Goal: Transaction & Acquisition: Obtain resource

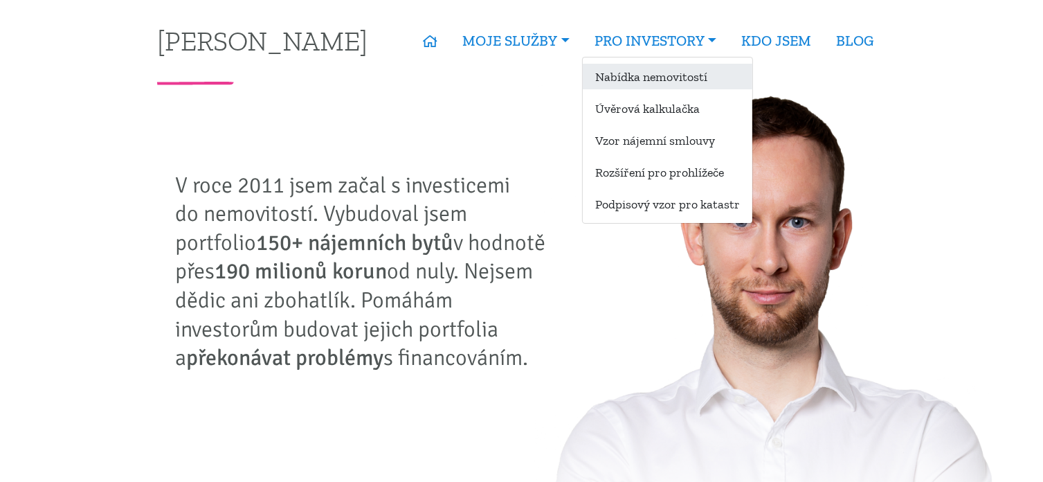
click at [657, 71] on link "Nabídka nemovitostí" at bounding box center [668, 77] width 170 height 26
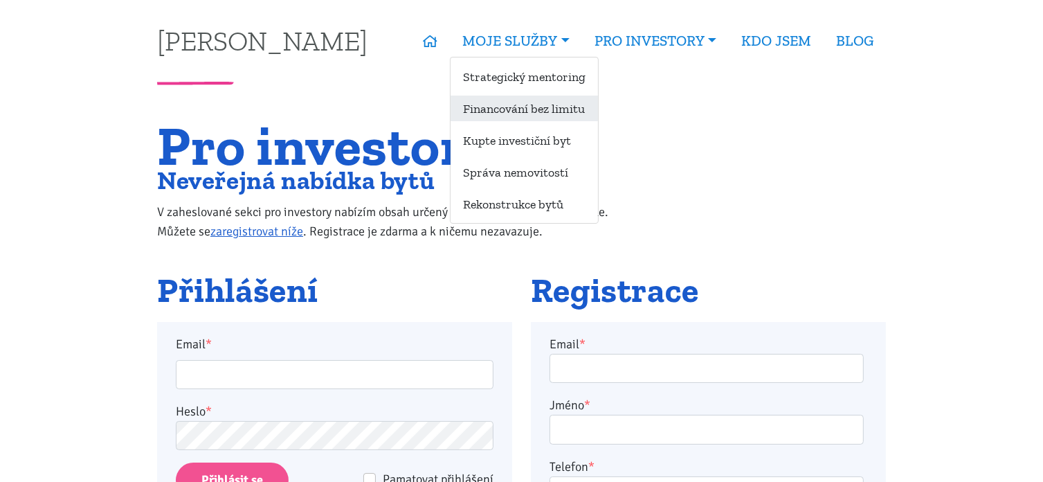
click at [518, 109] on link "Financování bez limitu" at bounding box center [524, 109] width 147 height 26
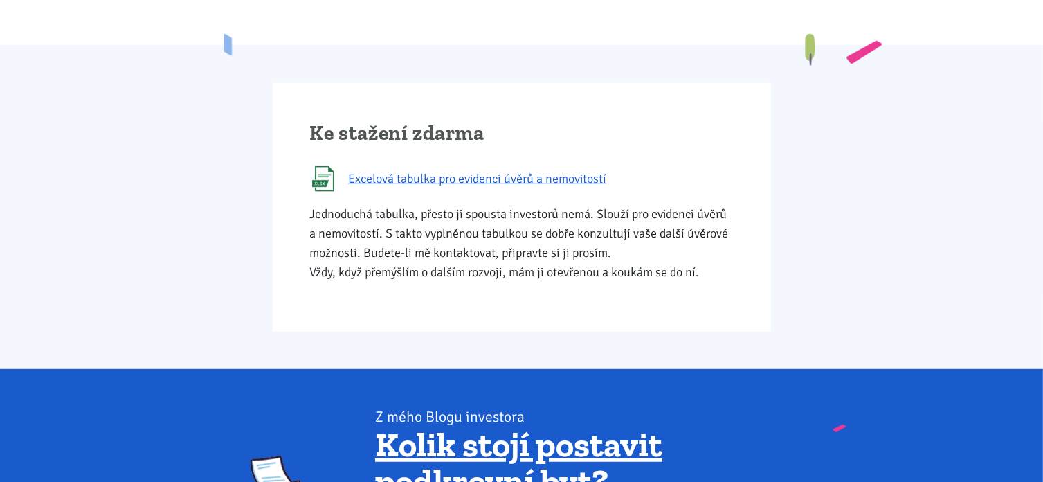
scroll to position [803, 0]
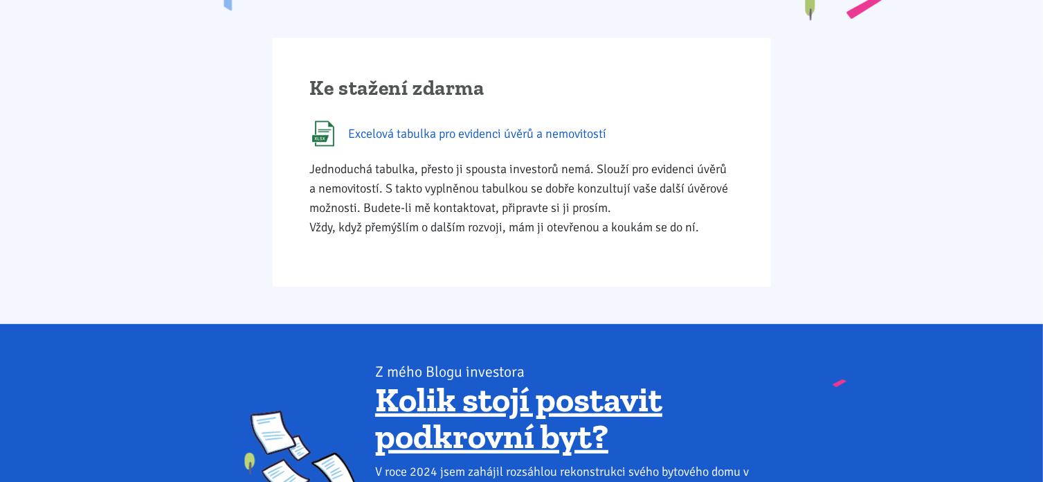
click at [507, 129] on span "Excelová tabulka pro evidenci úvěrů a nemovitostí" at bounding box center [478, 133] width 258 height 19
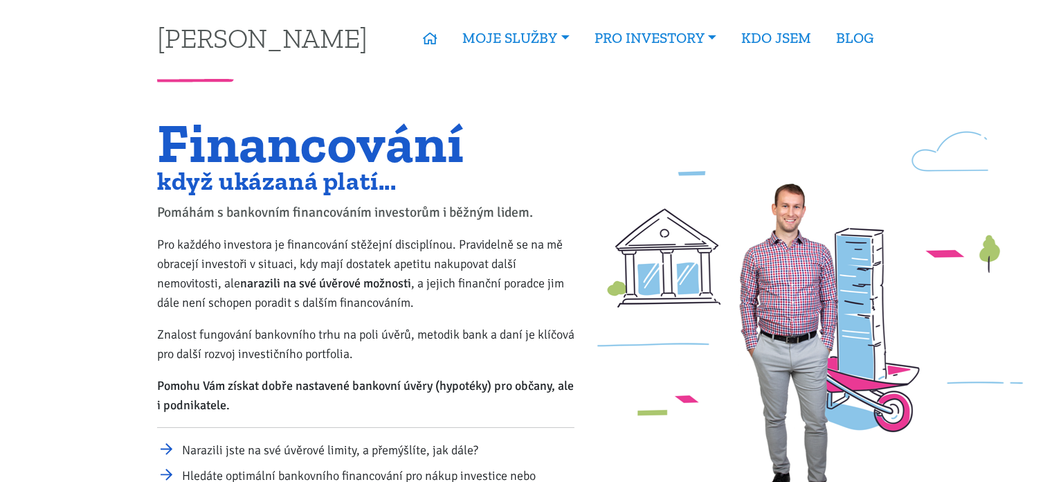
scroll to position [0, 0]
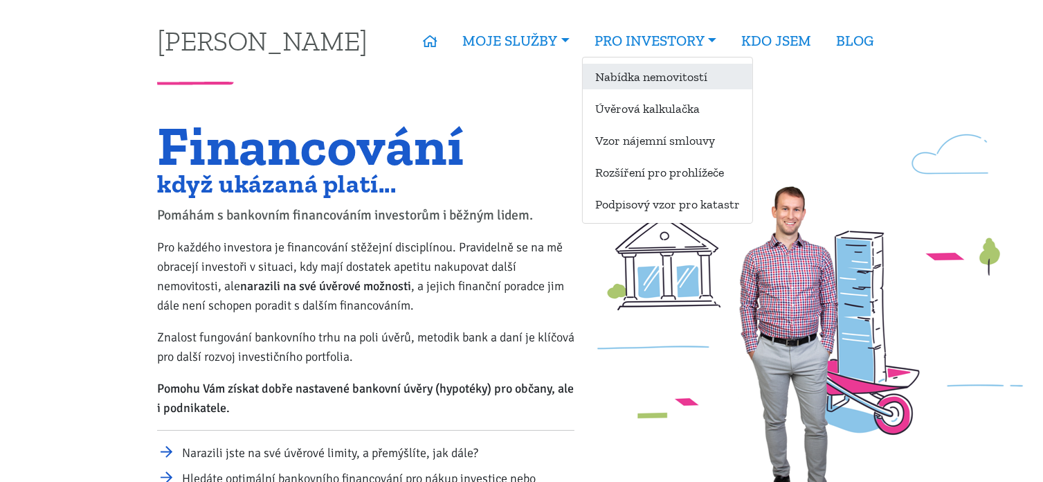
click at [642, 76] on link "Nabídka nemovitostí" at bounding box center [668, 77] width 170 height 26
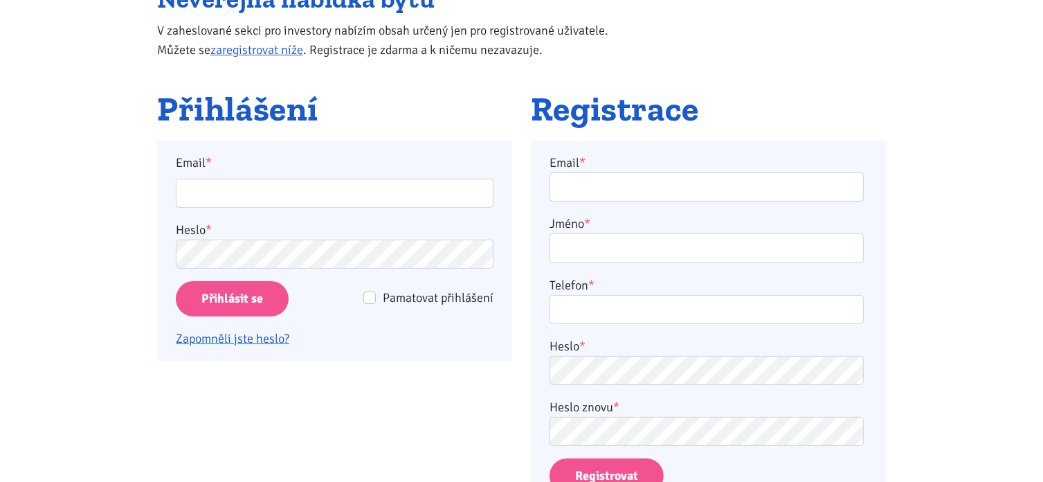
scroll to position [194, 0]
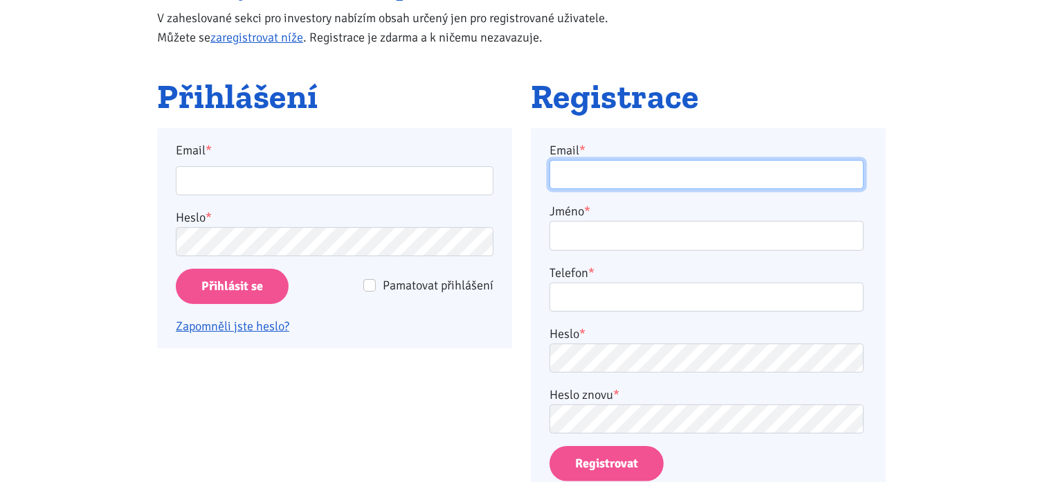
click at [641, 171] on input "Email *" at bounding box center [707, 175] width 314 height 30
type input "jar.kruger@seznam.cz"
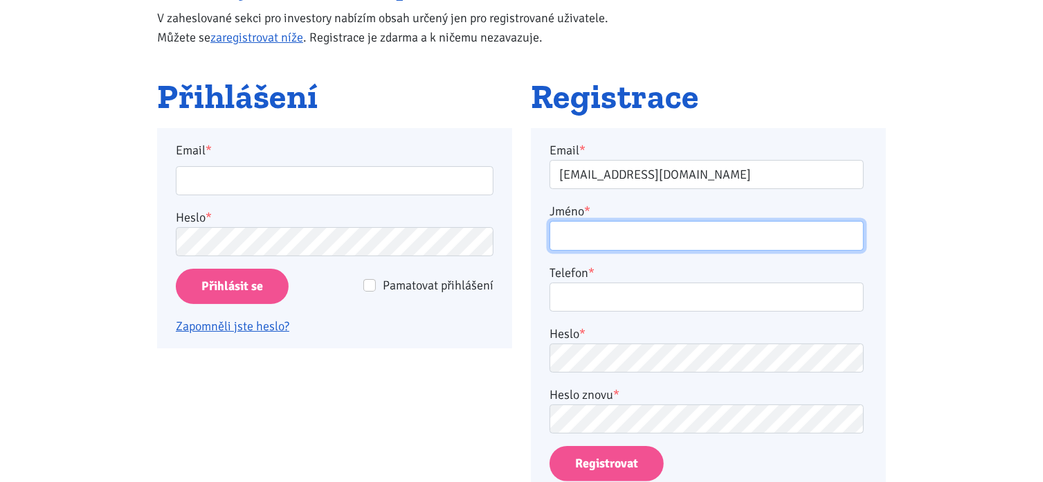
type input "Jaroslav Krüger"
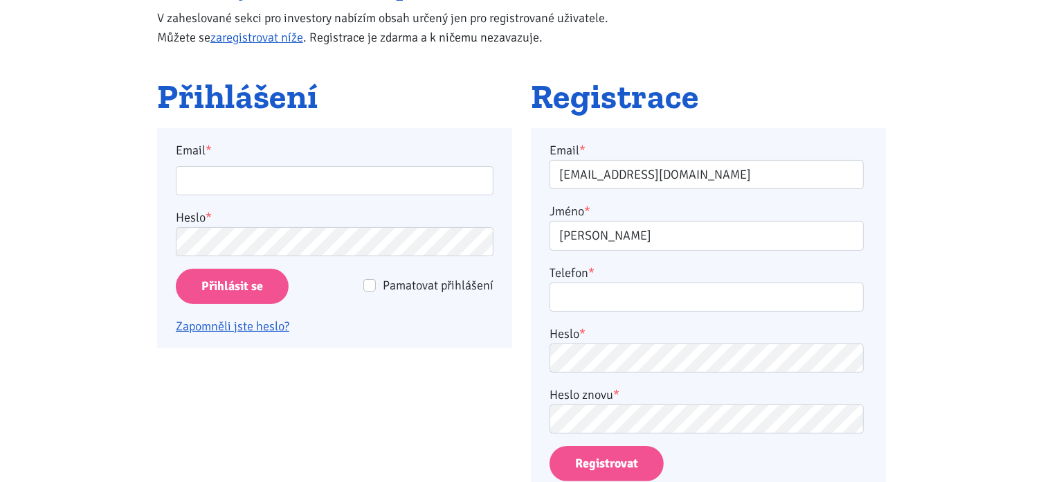
type input "606615474"
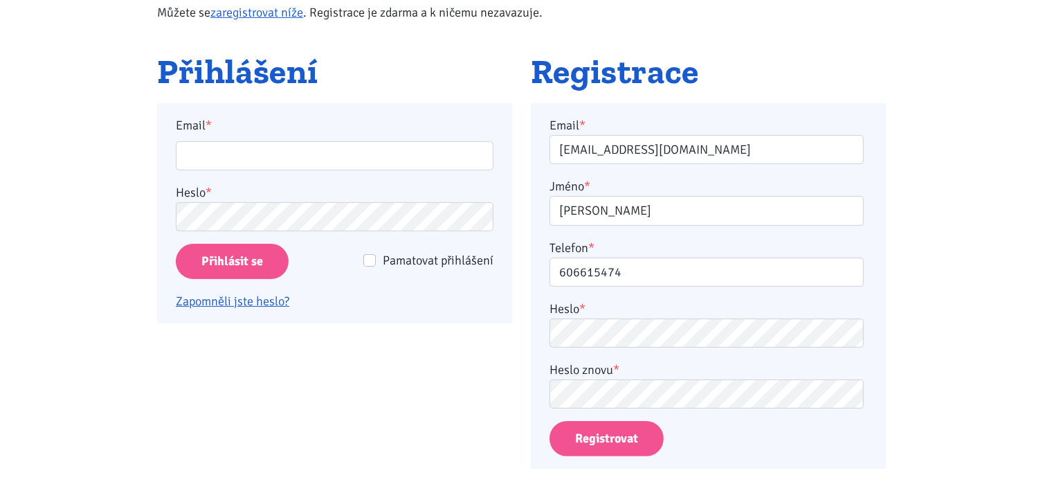
scroll to position [221, 0]
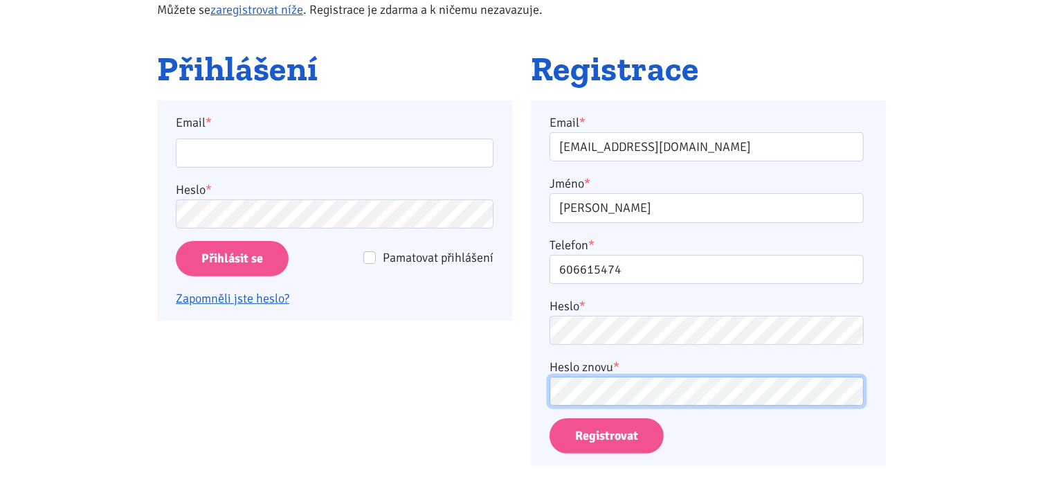
click at [550, 418] on button "Registrovat" at bounding box center [607, 435] width 114 height 35
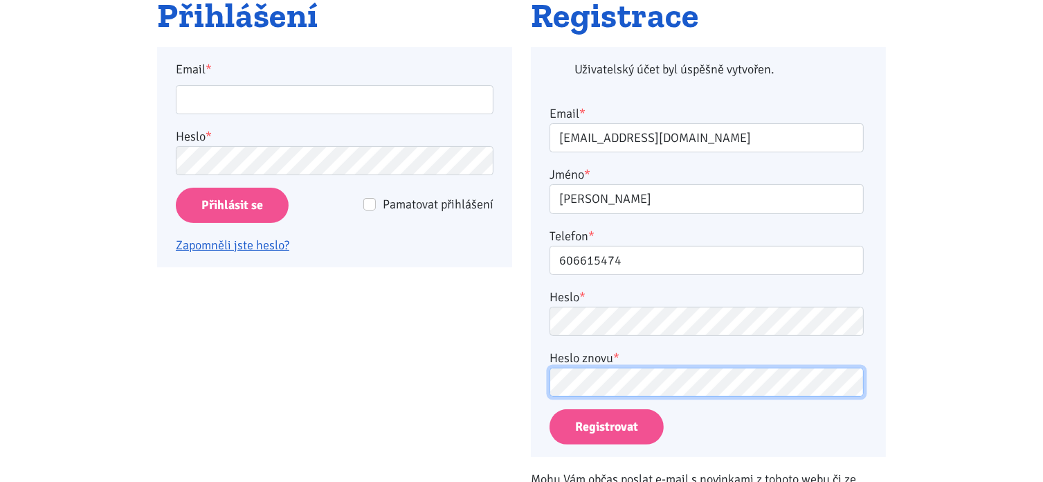
scroll to position [321, 0]
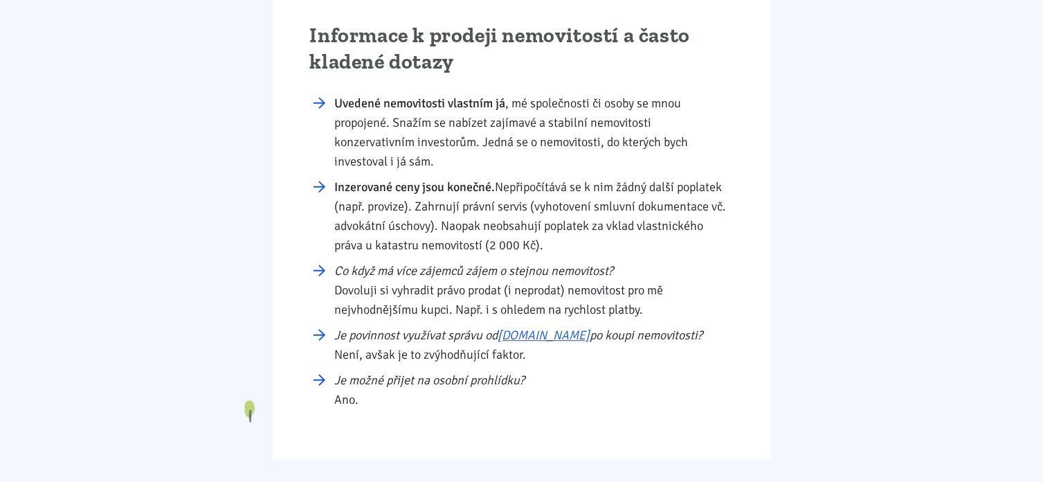
scroll to position [3737, 0]
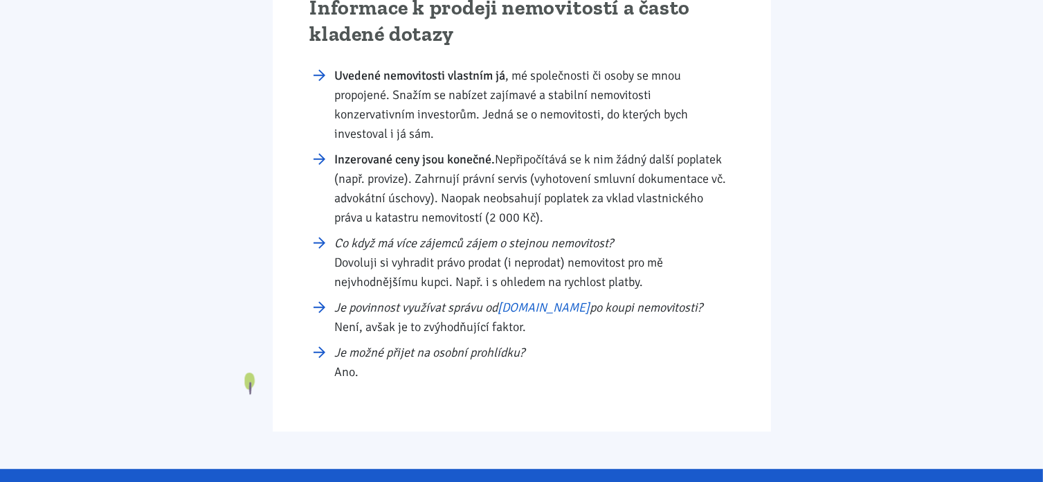
click at [550, 300] on link "[DOMAIN_NAME]" at bounding box center [544, 307] width 92 height 15
click at [825, 215] on div "Informace k prodeji nemovitostí a často kladené dotazy Uvedené nemovitosti vlas…" at bounding box center [521, 194] width 747 height 473
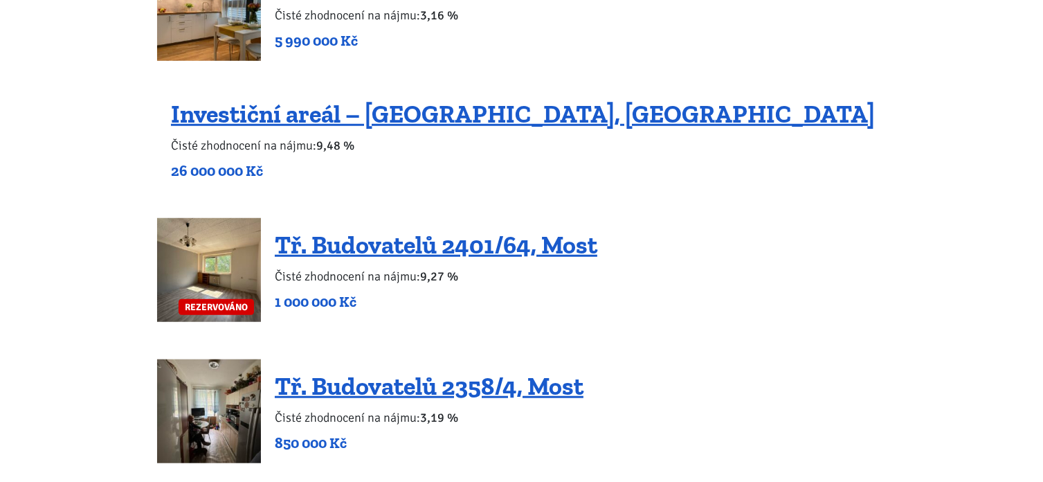
scroll to position [1135, 0]
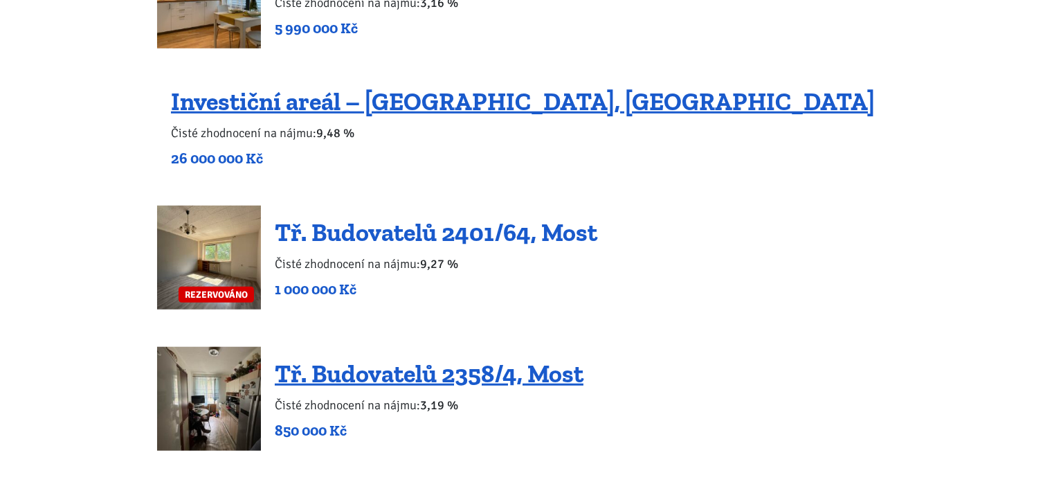
click at [421, 230] on link "Tř. Budovatelů 2401/64, Most" at bounding box center [436, 232] width 323 height 30
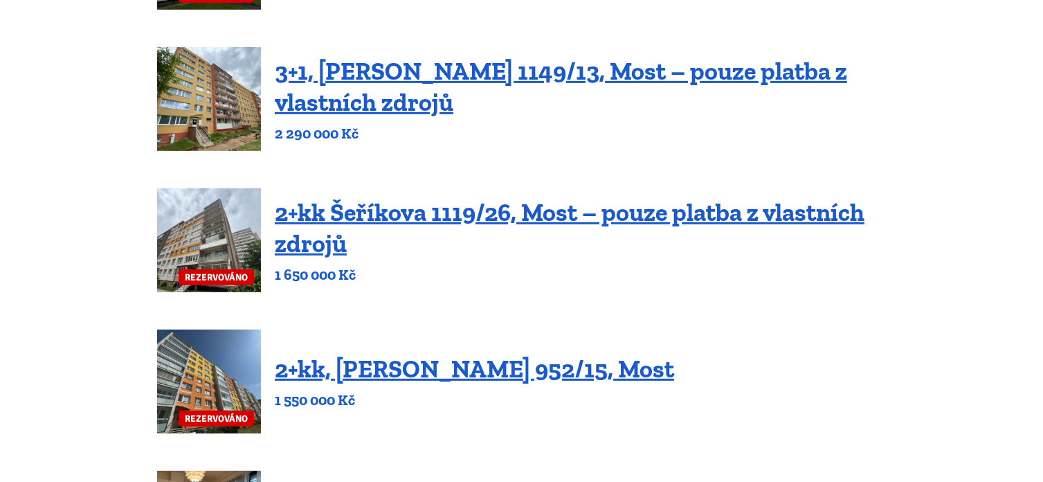
scroll to position [581, 0]
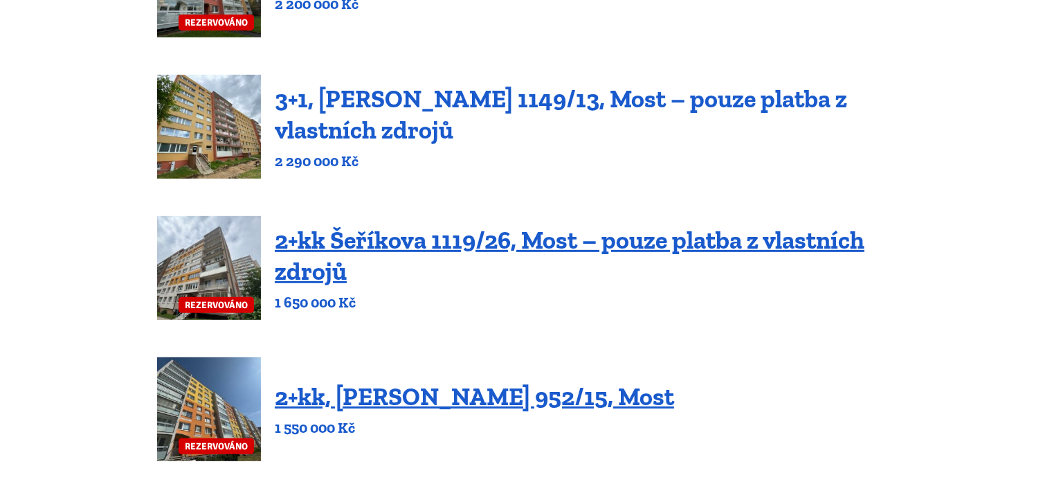
click at [372, 93] on link "3+1, [PERSON_NAME] 1149/13, Most – pouze platba z vlastních zdrojů" at bounding box center [561, 114] width 572 height 61
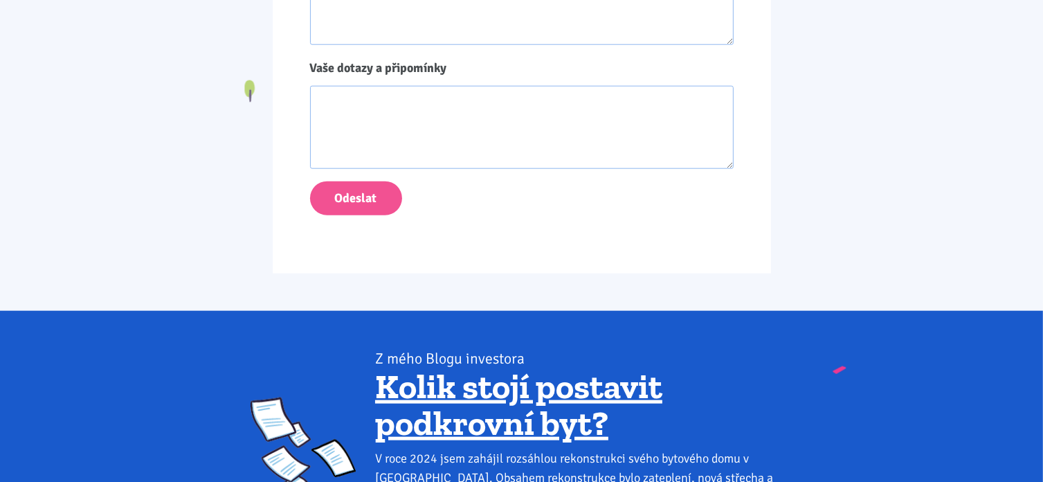
scroll to position [1495, 0]
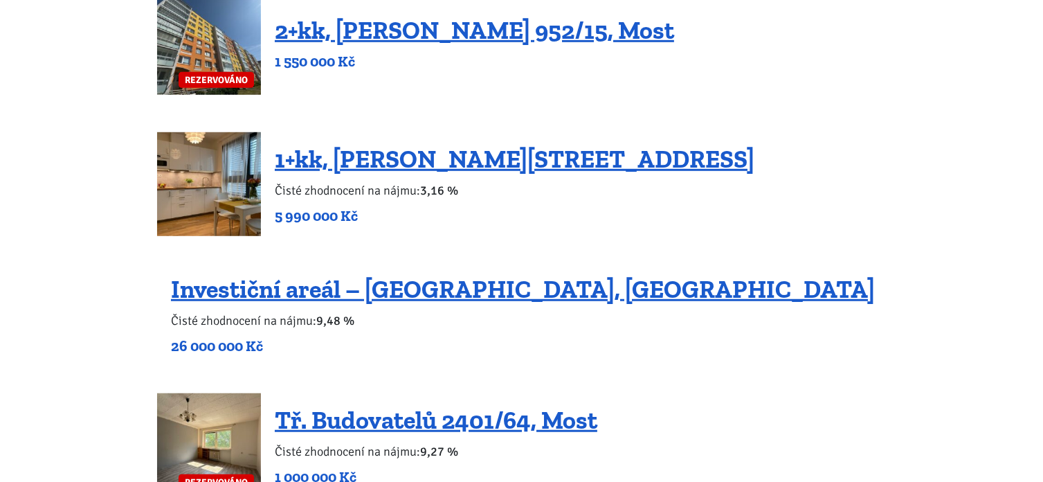
scroll to position [969, 0]
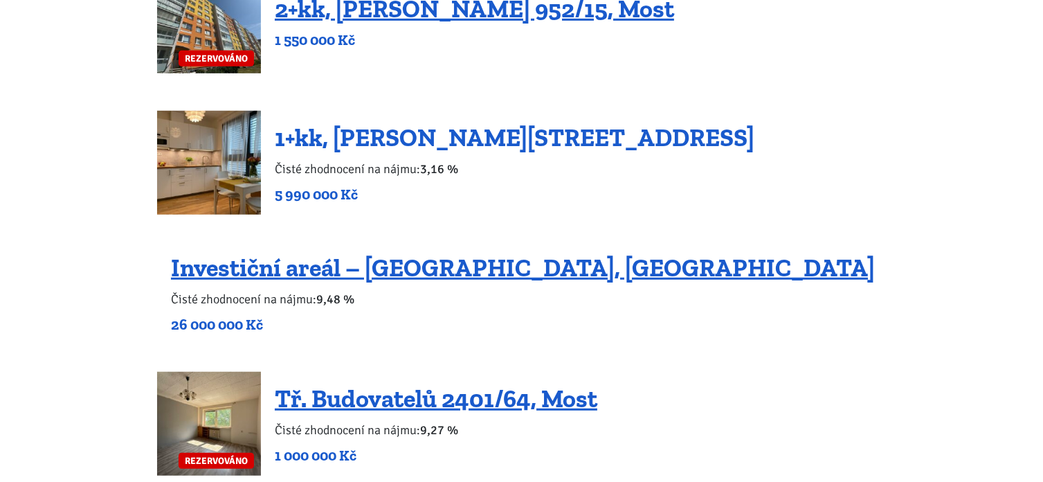
click at [401, 134] on link "1+kk, Tůmova 1337/9, Praha 5 – Košíře" at bounding box center [515, 138] width 480 height 30
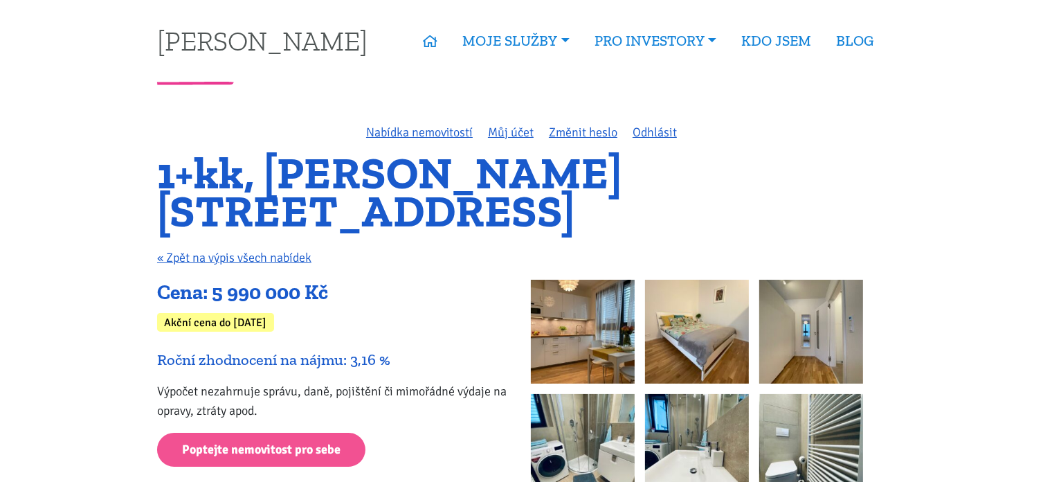
click at [248, 255] on link "« Zpět na výpis všech nabídek" at bounding box center [234, 257] width 154 height 15
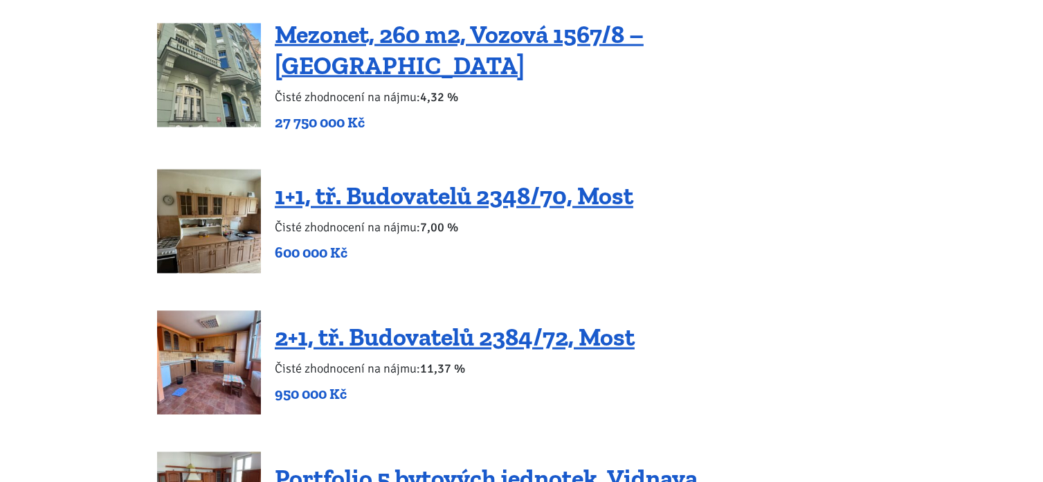
scroll to position [2602, 0]
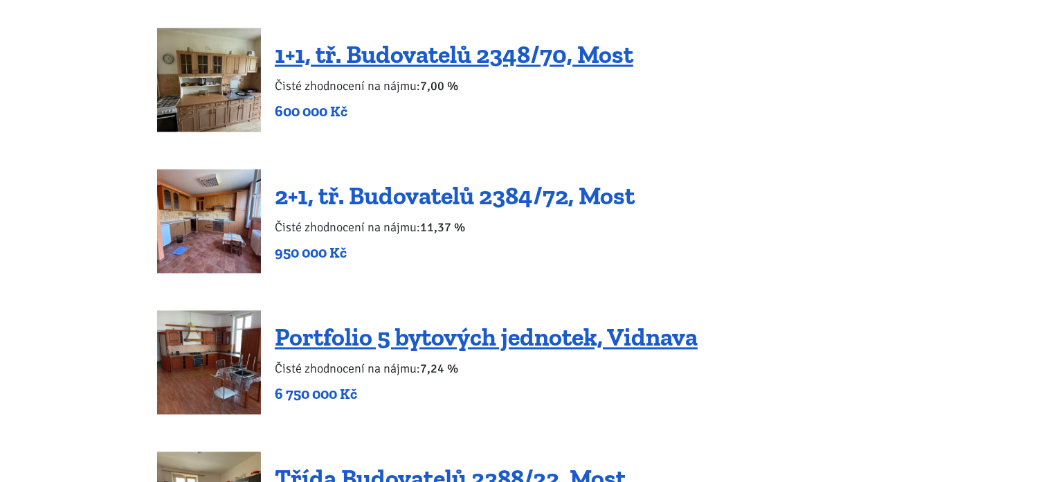
click at [449, 181] on link "2+1, tř. Budovatelů 2384/72, Most" at bounding box center [455, 196] width 360 height 30
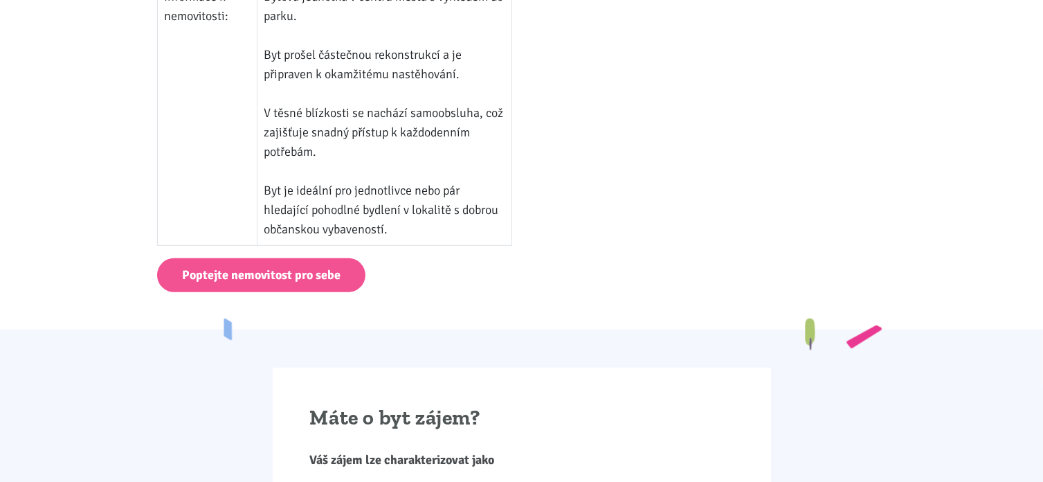
scroll to position [1024, 0]
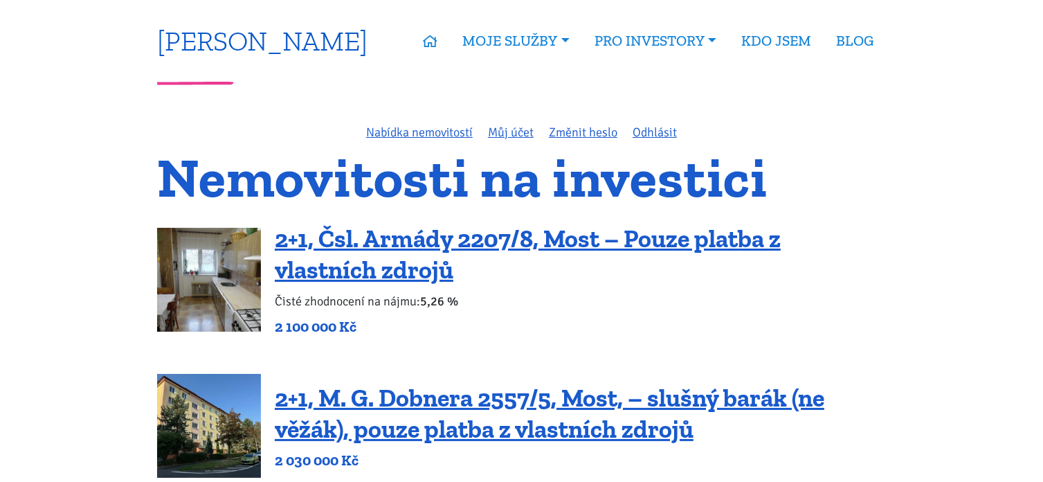
click at [287, 46] on link "[PERSON_NAME]" at bounding box center [262, 40] width 210 height 27
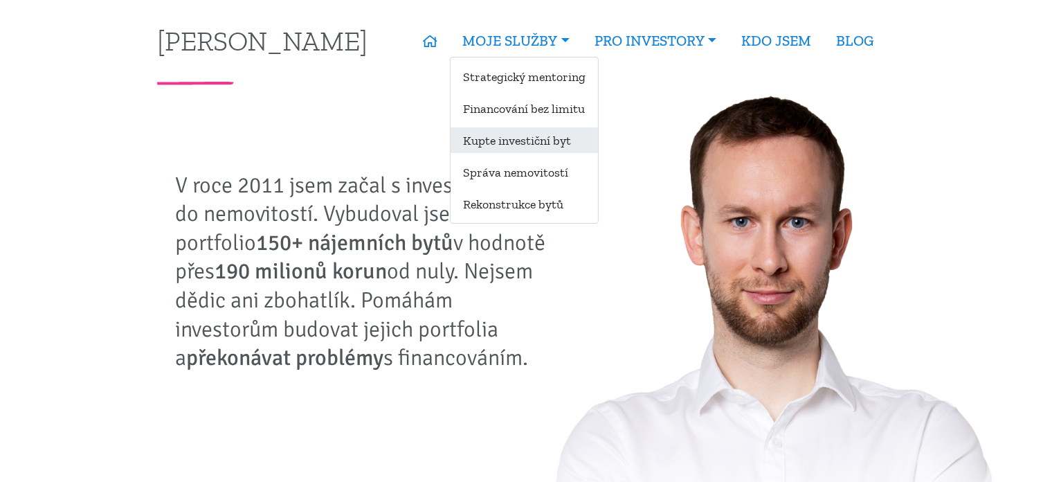
click at [508, 143] on link "Kupte investiční byt" at bounding box center [524, 140] width 147 height 26
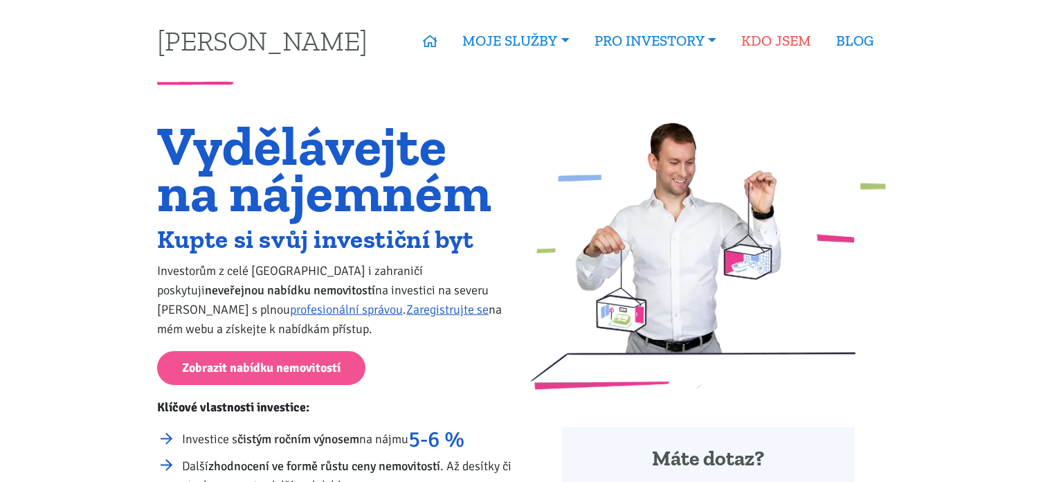
click at [754, 39] on link "KDO JSEM" at bounding box center [776, 41] width 95 height 32
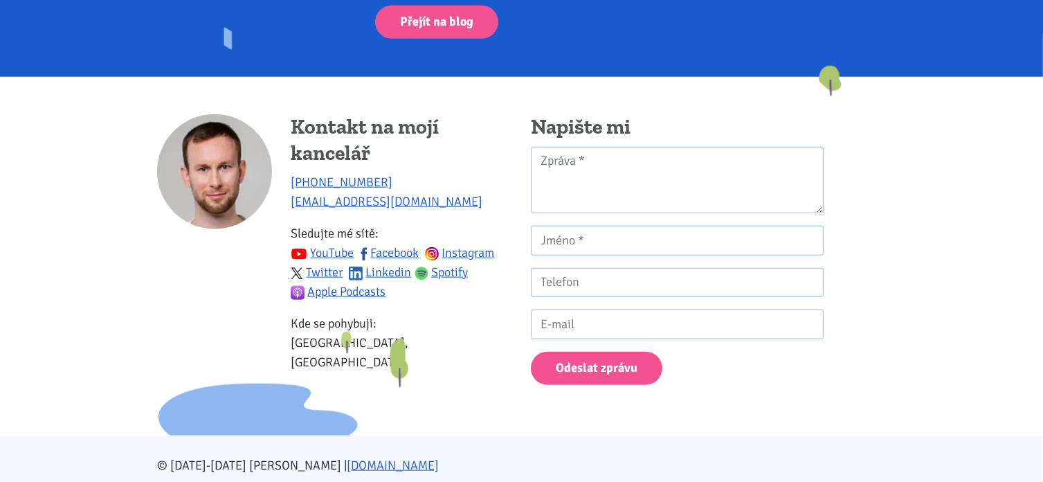
scroll to position [1397, 0]
